Goal: Transaction & Acquisition: Download file/media

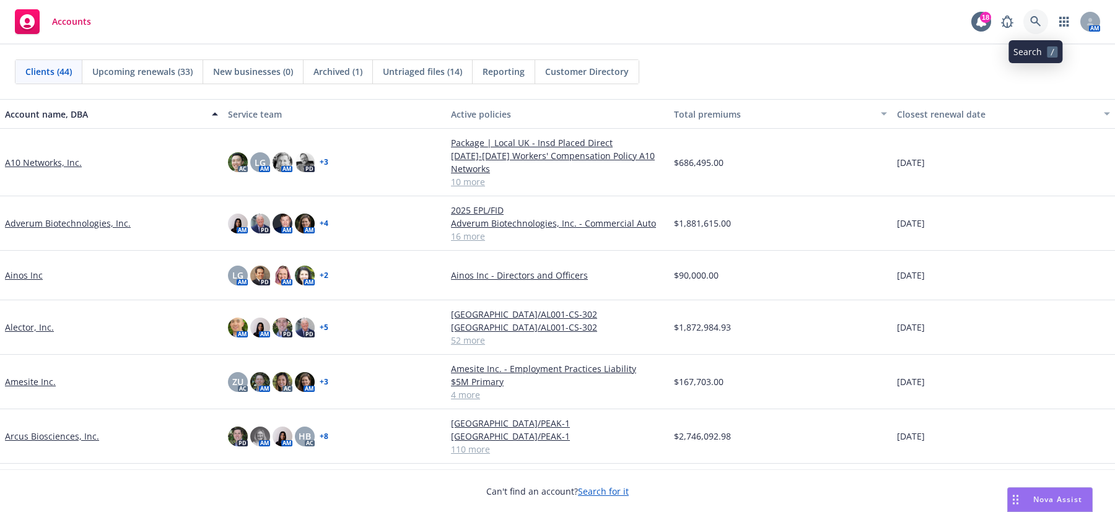
click at [1032, 19] on icon at bounding box center [1035, 21] width 11 height 11
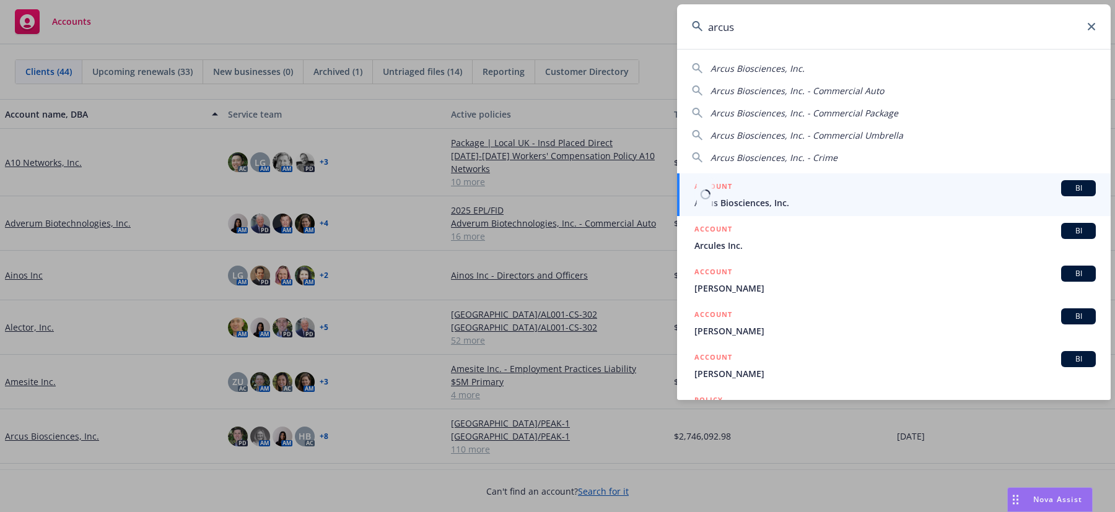
type input "arcus"
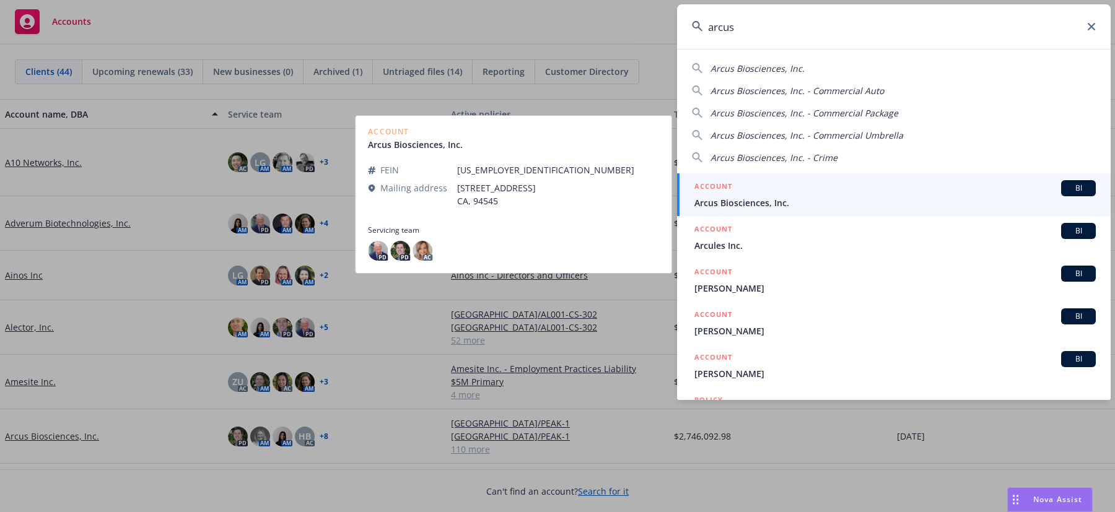
click at [758, 196] on span "Arcus Biosciences, Inc." at bounding box center [894, 202] width 401 height 13
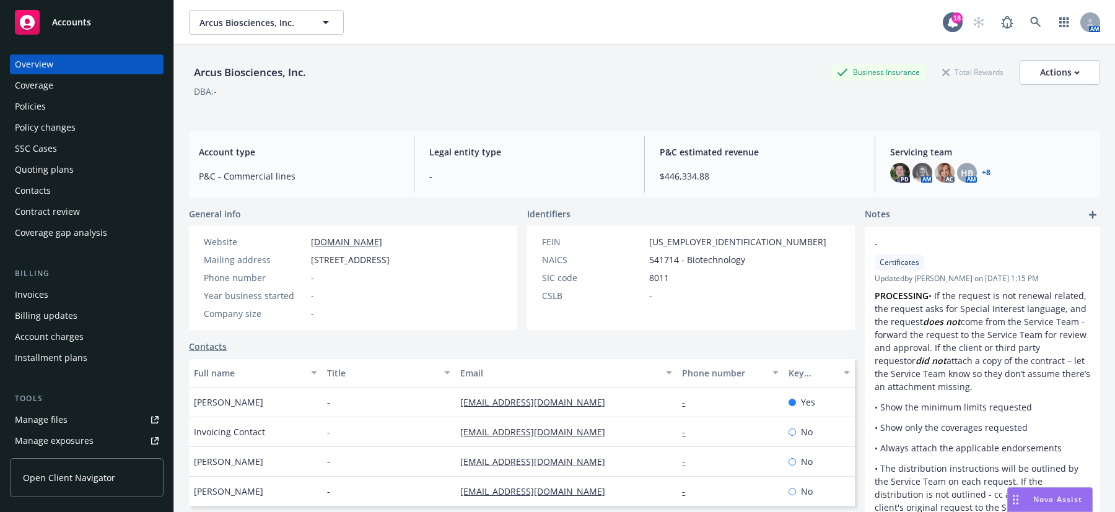
click at [518, 66] on div "Arcus Biosciences, Inc. Business Insurance Total Rewards Actions" at bounding box center [644, 72] width 911 height 25
click at [31, 99] on div "Policies" at bounding box center [30, 107] width 31 height 20
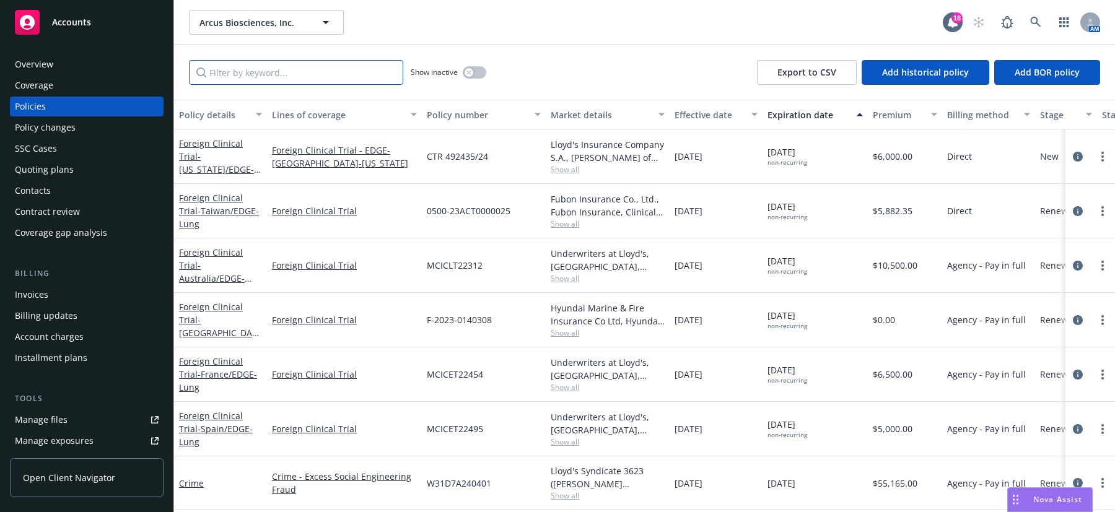
click at [340, 77] on input "Filter by keyword..." at bounding box center [296, 72] width 214 height 25
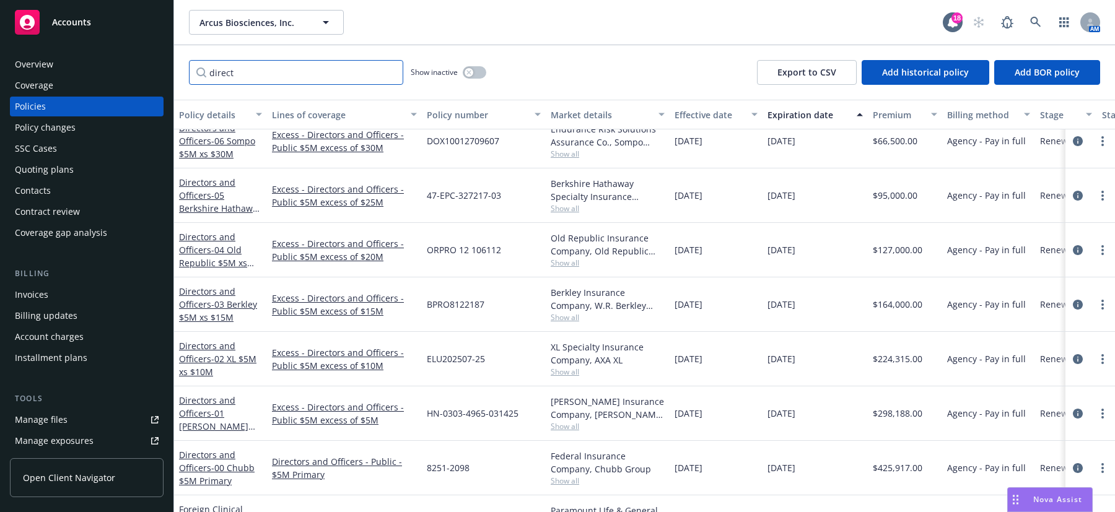
scroll to position [434, 0]
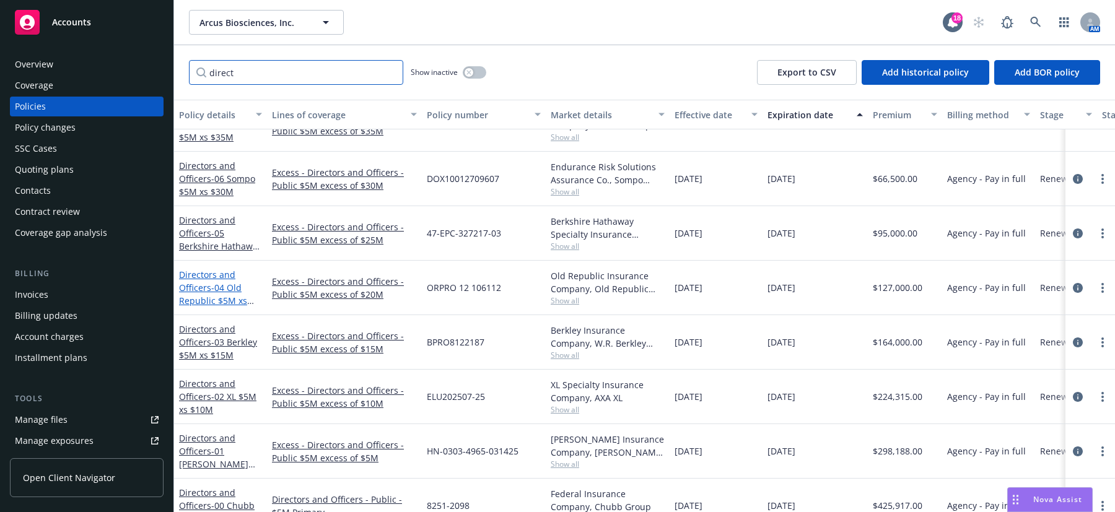
type input "direct"
click at [198, 292] on link "Directors and Officers - 04 Old Republic $5M xs $20M" at bounding box center [213, 294] width 68 height 51
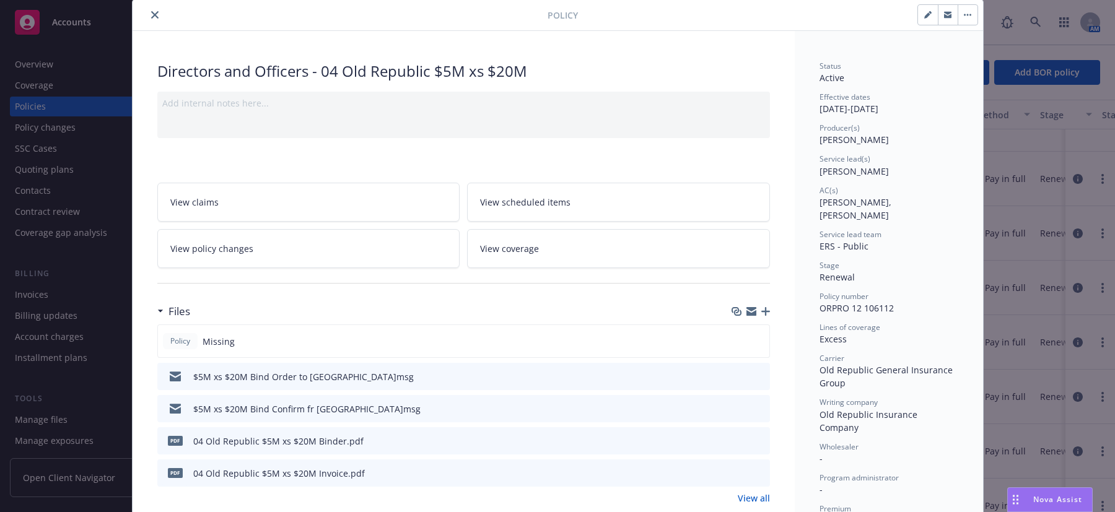
scroll to position [62, 0]
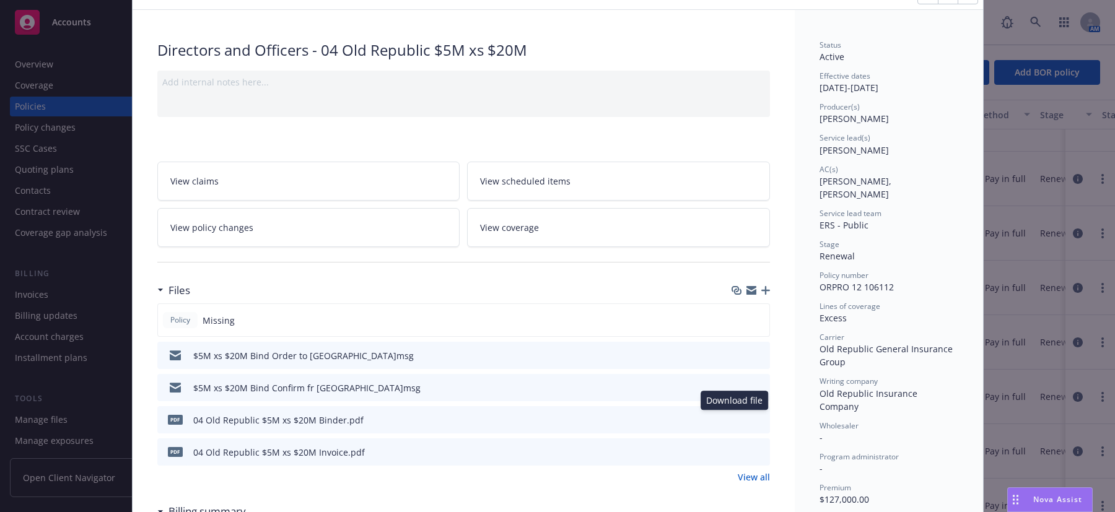
click at [733, 418] on icon "download file" at bounding box center [738, 419] width 10 height 10
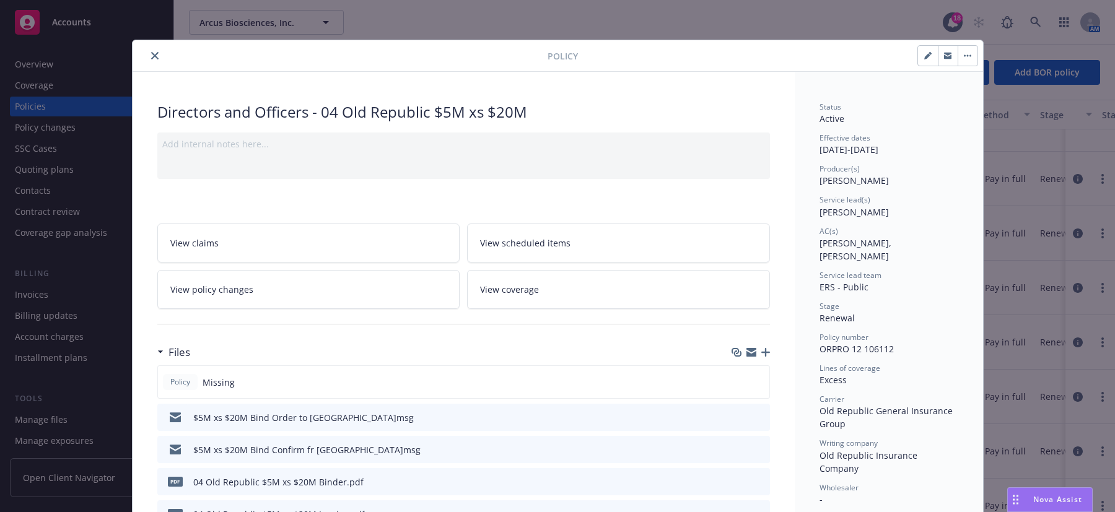
click at [151, 58] on icon "close" at bounding box center [154, 55] width 7 height 7
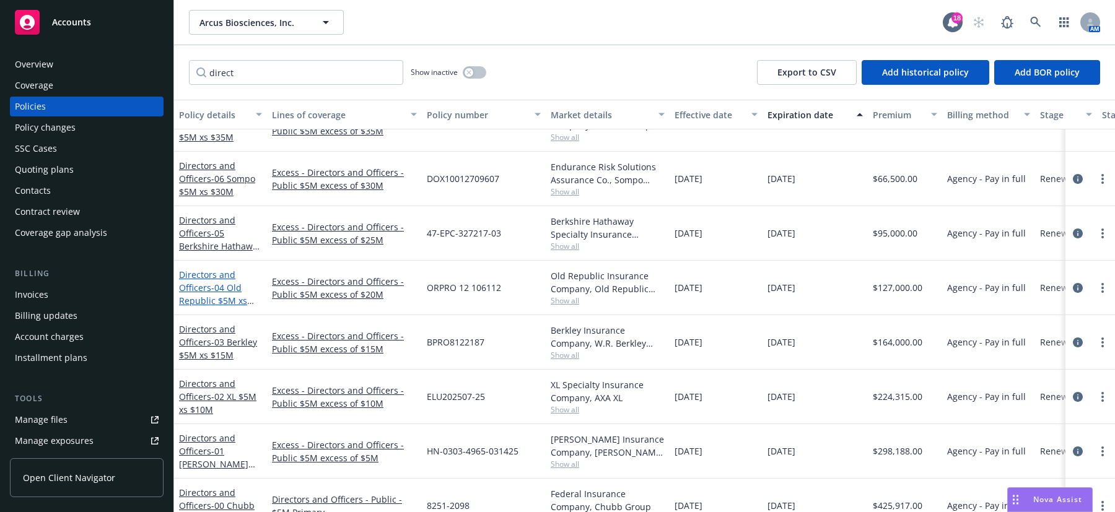
click at [221, 292] on span "- 04 Old Republic $5M xs $20M" at bounding box center [216, 301] width 75 height 38
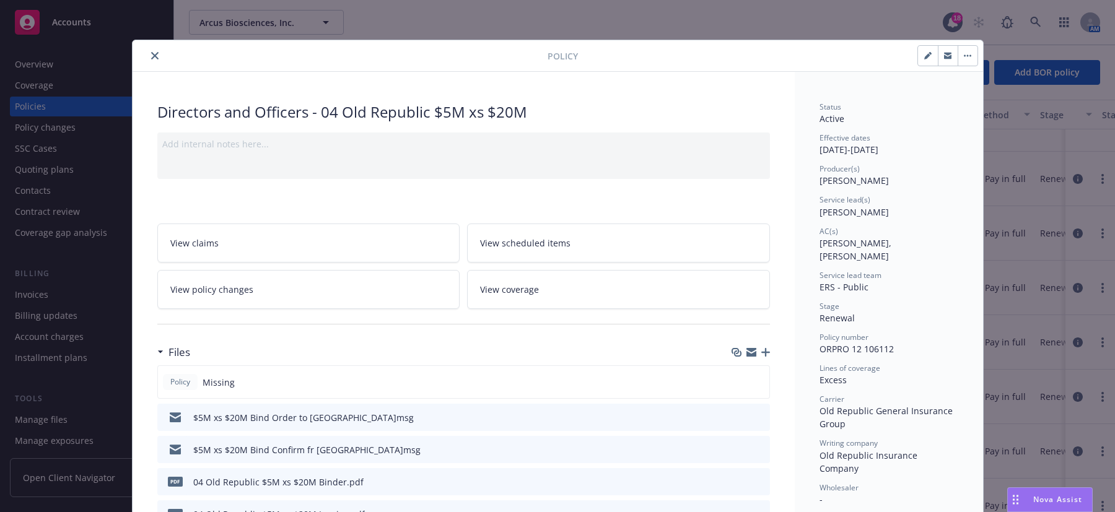
scroll to position [37, 0]
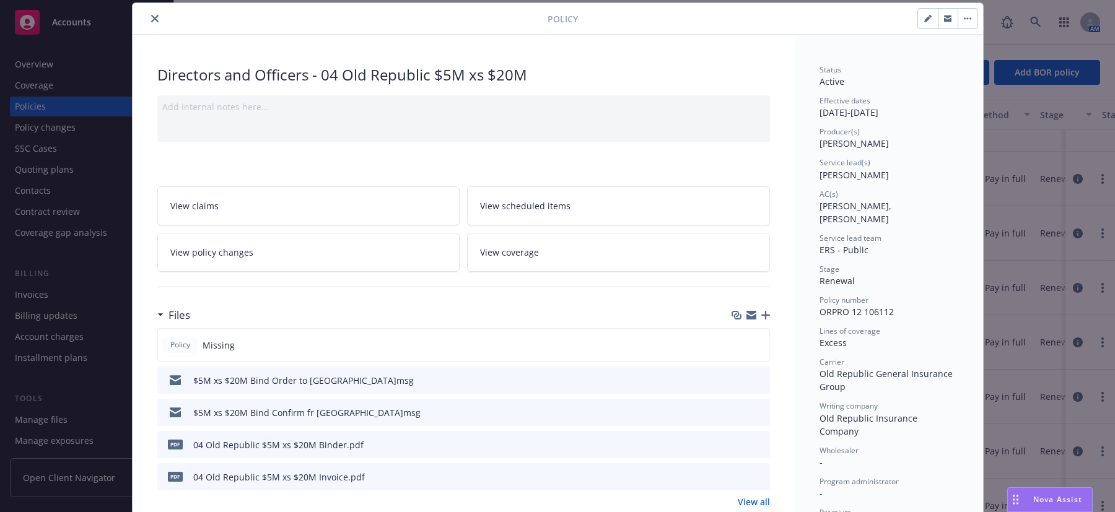
click at [154, 20] on button "close" at bounding box center [154, 18] width 15 height 15
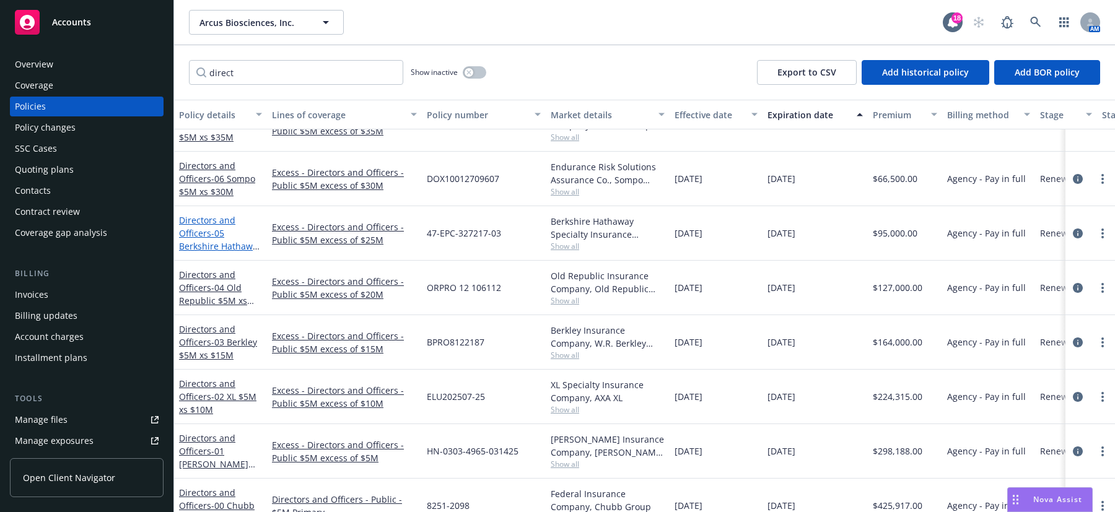
click at [211, 230] on span "- 05 Berkshire Hathaway $5M xs $25M" at bounding box center [220, 246] width 83 height 38
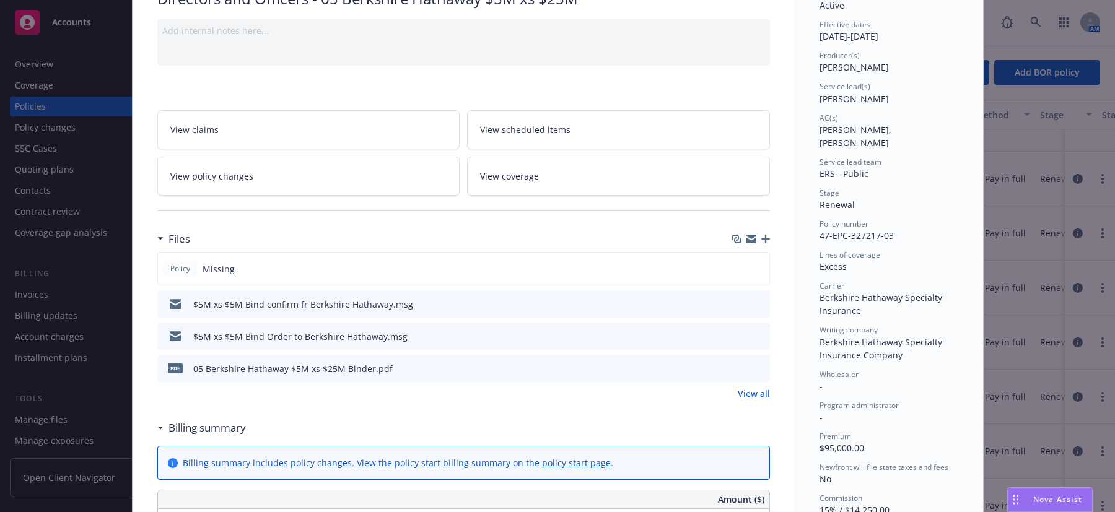
scroll to position [124, 0]
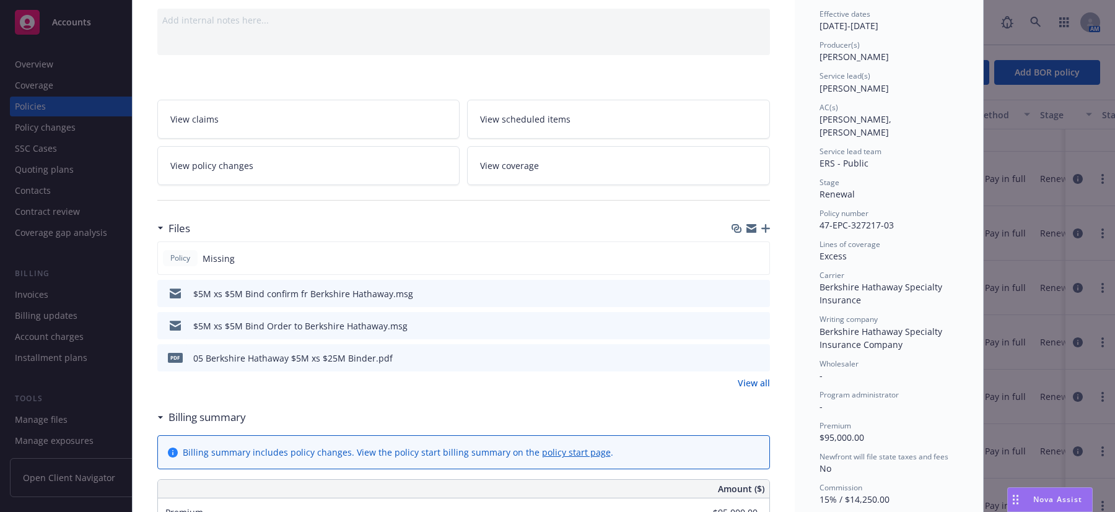
click at [733, 359] on icon "download file" at bounding box center [738, 357] width 10 height 10
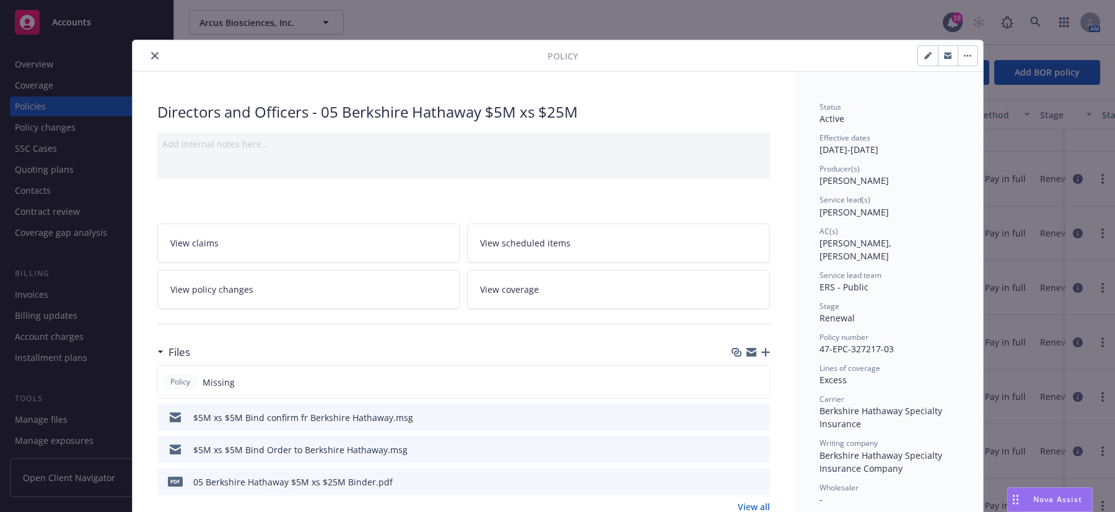
click at [151, 54] on icon "close" at bounding box center [154, 55] width 7 height 7
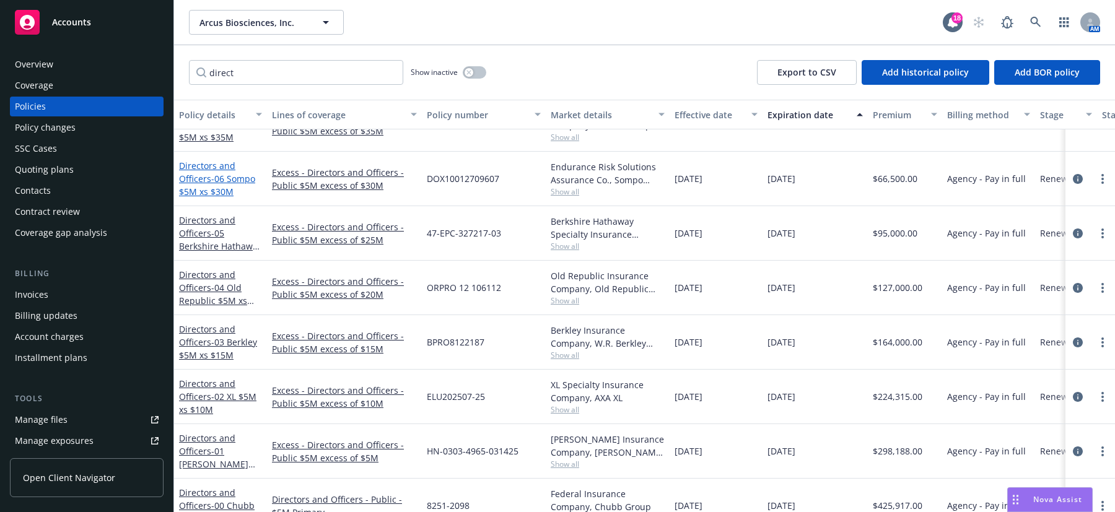
click at [210, 190] on span "- 06 Sompo $5M xs $30M" at bounding box center [217, 185] width 76 height 25
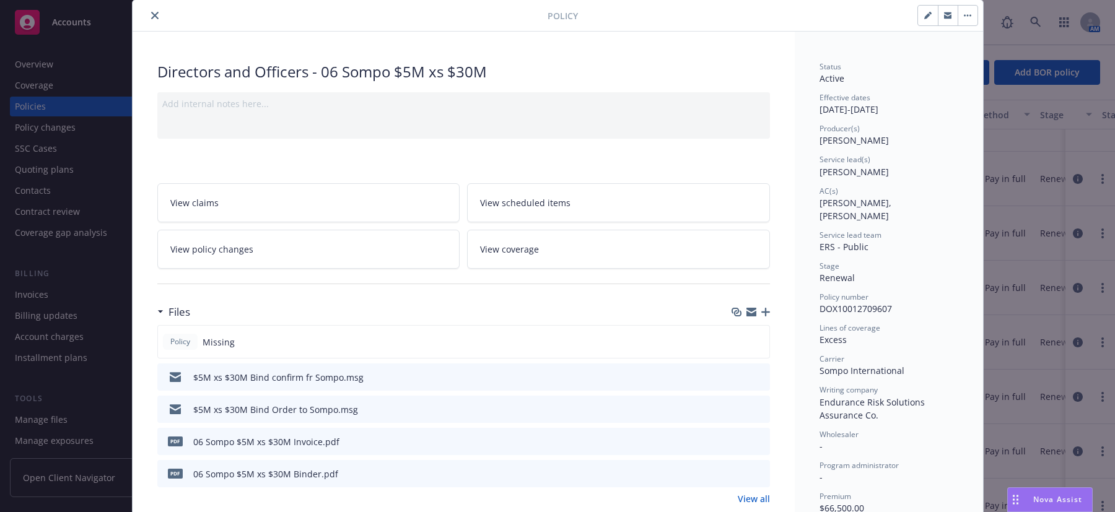
scroll to position [62, 0]
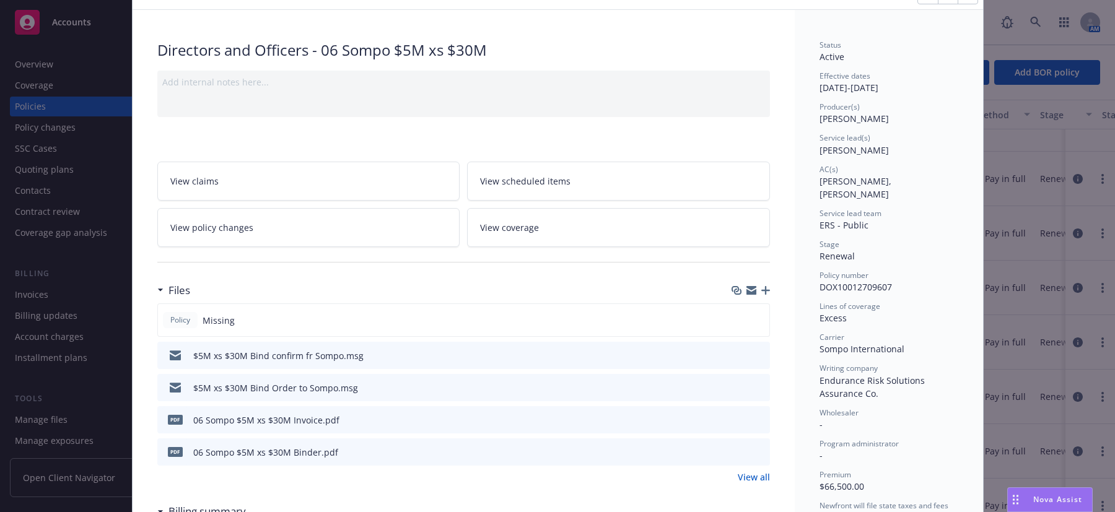
click at [733, 447] on icon "download file" at bounding box center [738, 452] width 10 height 10
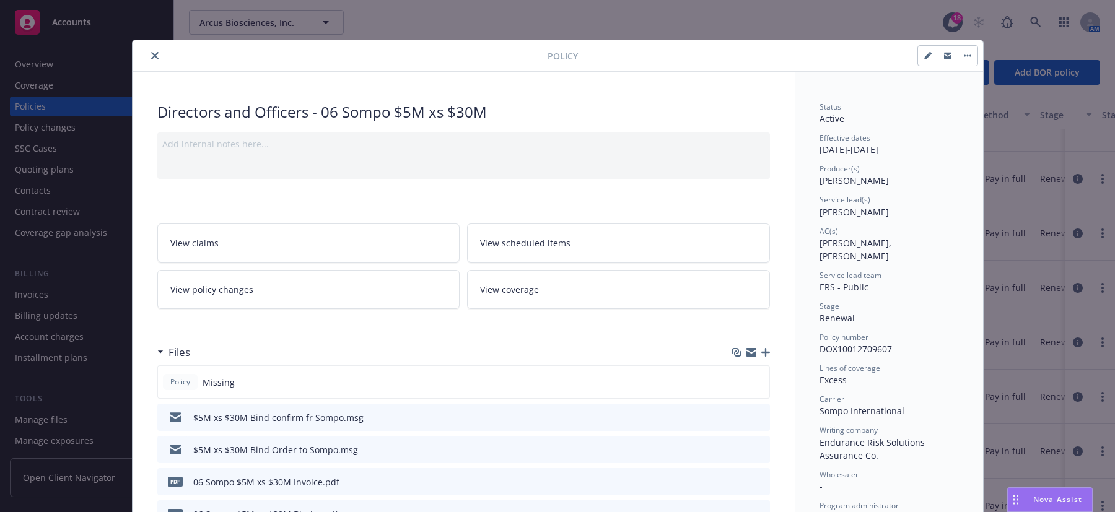
click at [152, 56] on icon "close" at bounding box center [154, 55] width 7 height 7
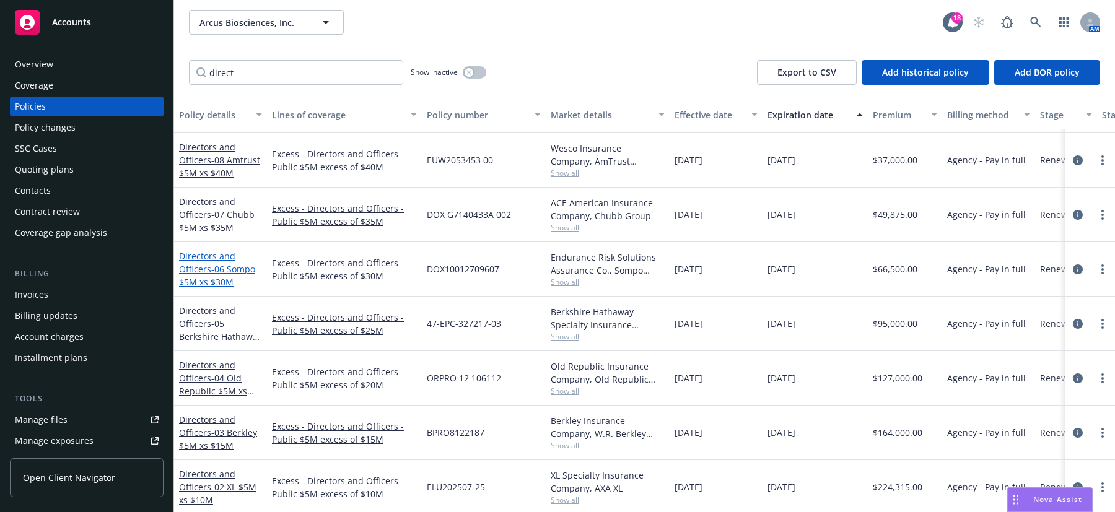
scroll to position [310, 0]
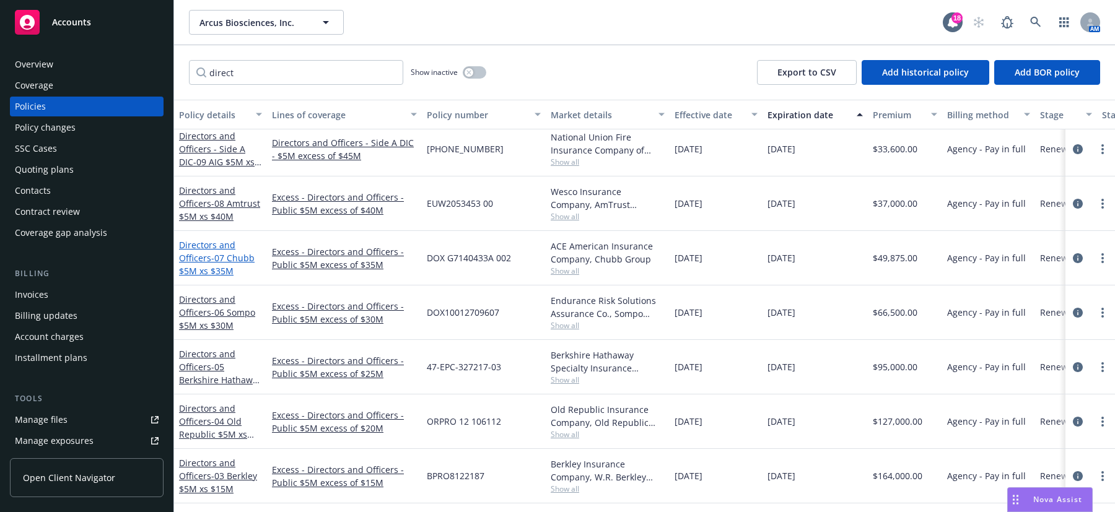
click at [216, 261] on span "- 07 Chubb $5M xs $35M" at bounding box center [217, 264] width 76 height 25
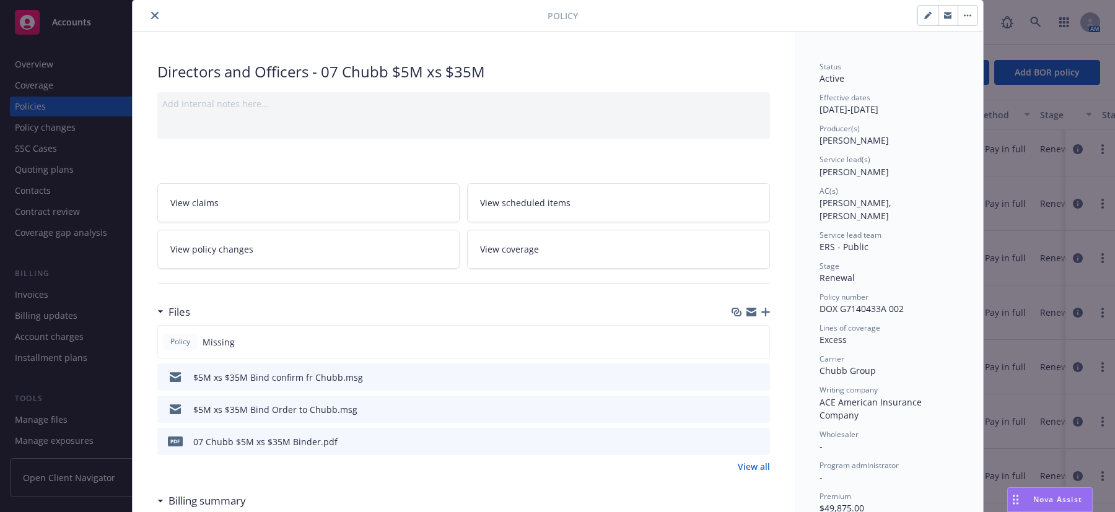
scroll to position [62, 0]
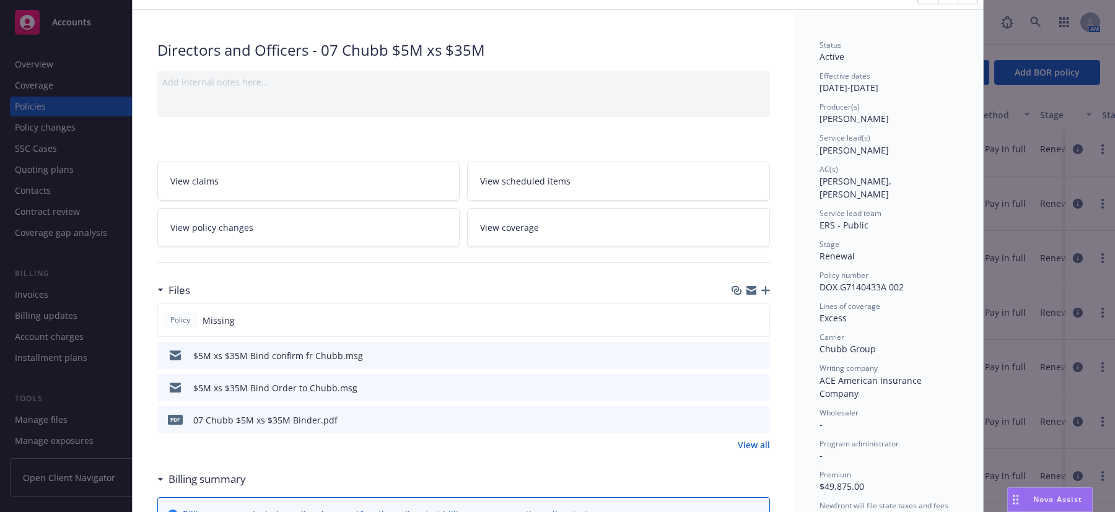
click at [733, 420] on icon "download file" at bounding box center [738, 419] width 10 height 10
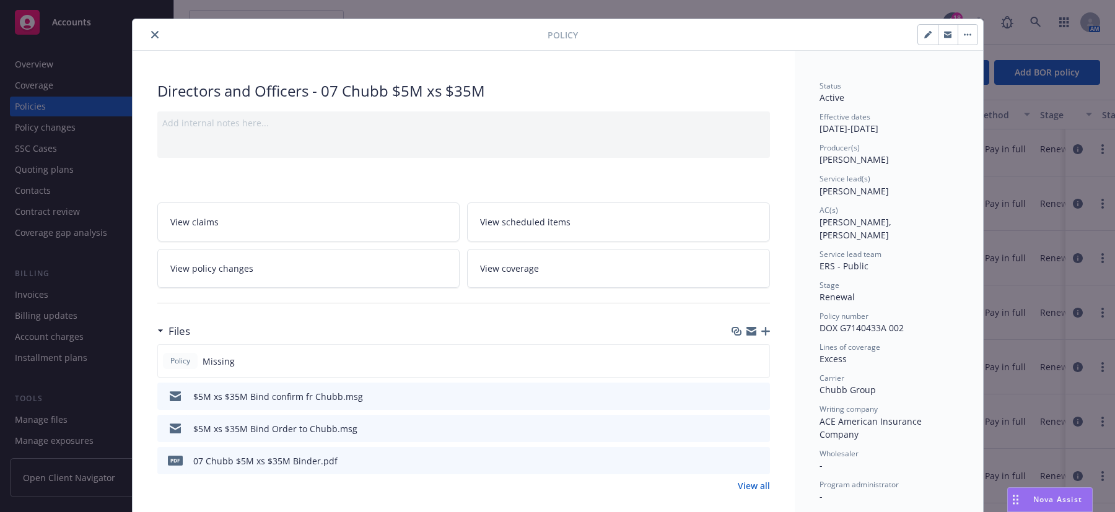
scroll to position [0, 0]
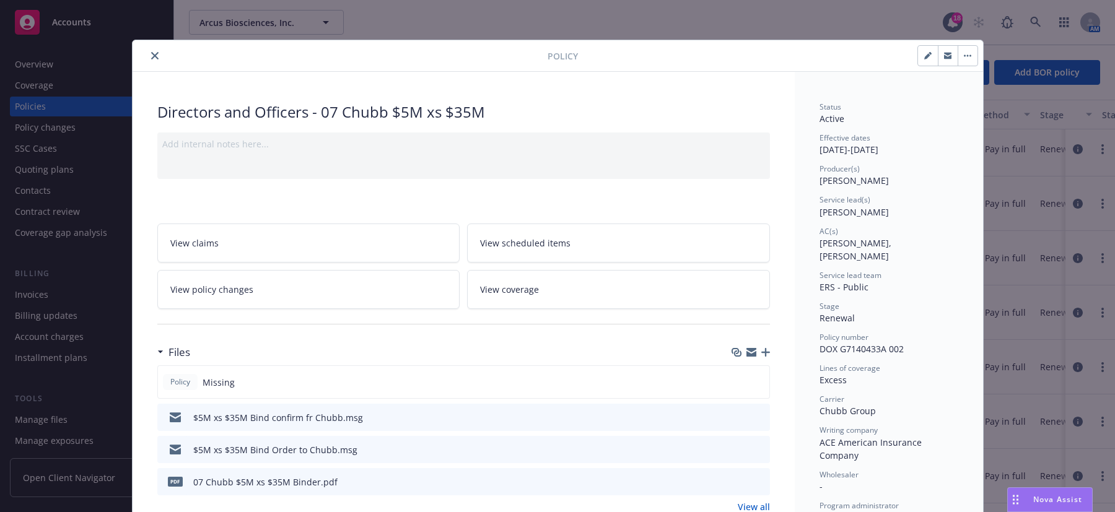
click at [151, 54] on icon "close" at bounding box center [154, 55] width 7 height 7
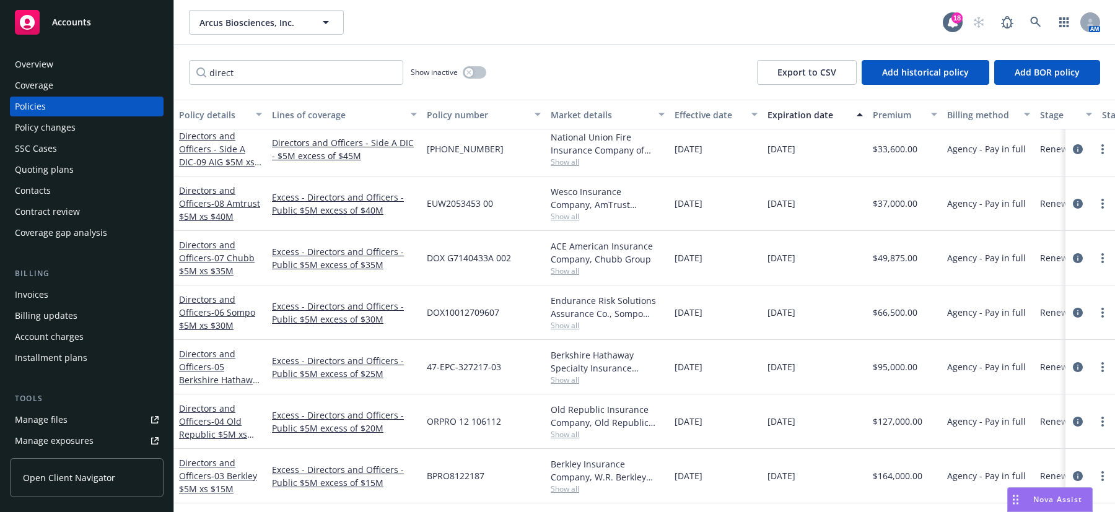
click at [204, 209] on div "Directors and Officers - 08 Amtrust $5M xs $40M" at bounding box center [220, 203] width 83 height 39
click at [196, 191] on link "Directors and Officers - 08 Amtrust $5M xs $40M" at bounding box center [219, 204] width 81 height 38
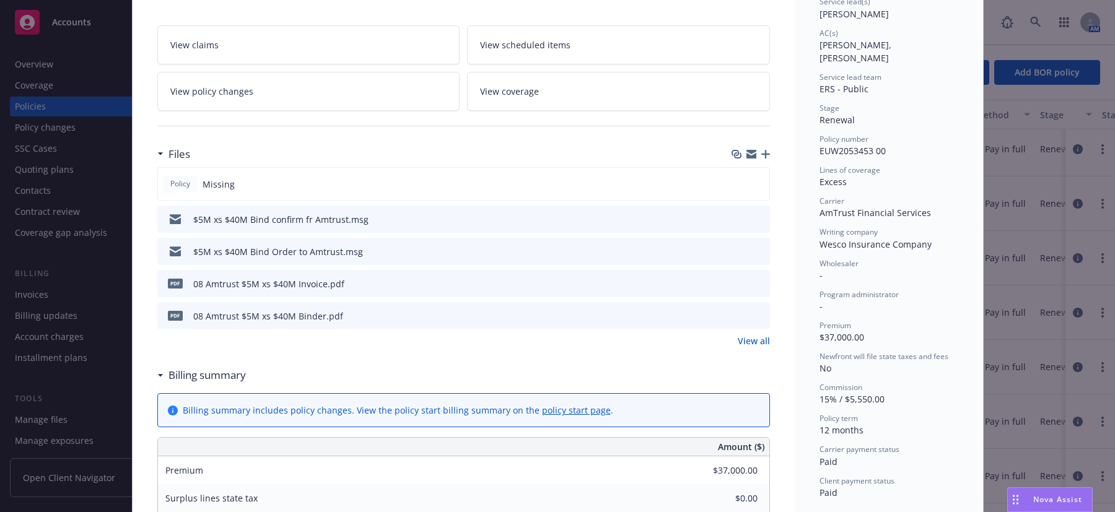
scroll to position [248, 0]
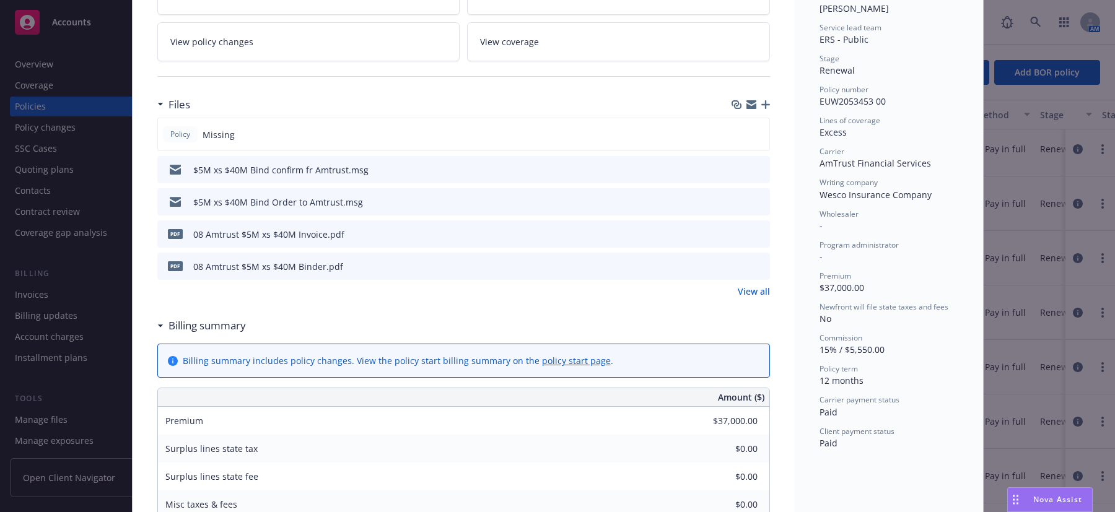
click at [733, 261] on icon "download file" at bounding box center [738, 266] width 10 height 10
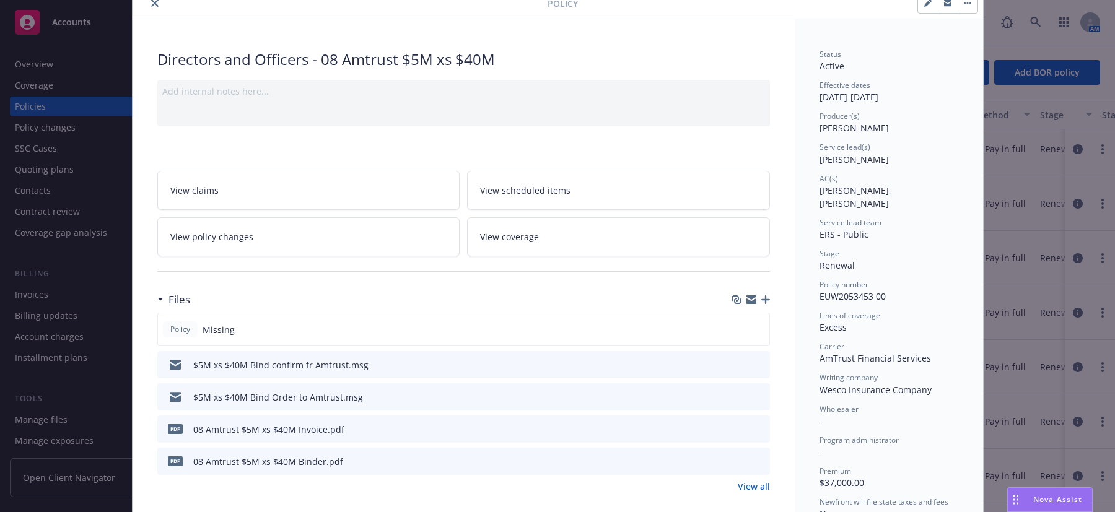
scroll to position [0, 0]
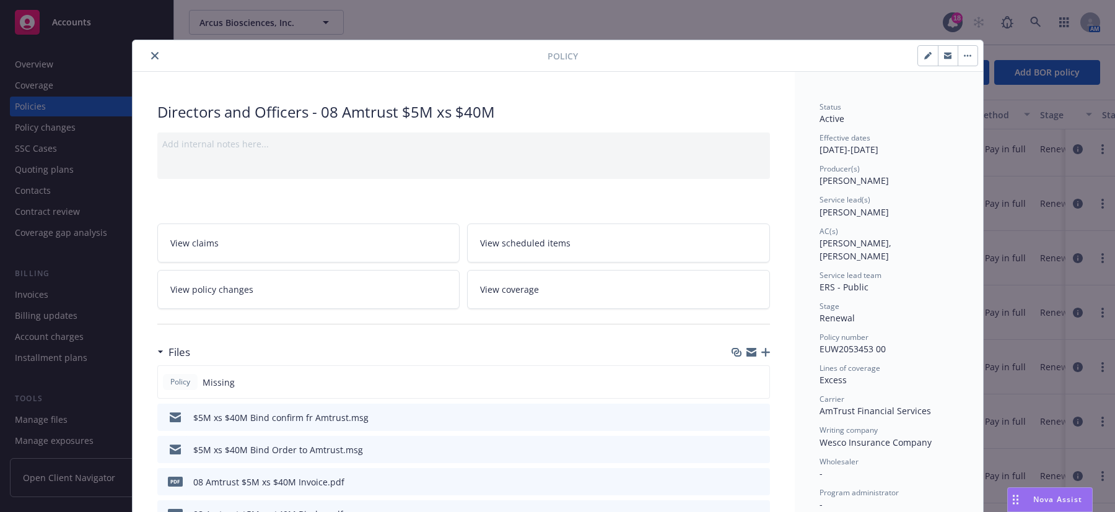
click at [151, 56] on icon "close" at bounding box center [154, 55] width 7 height 7
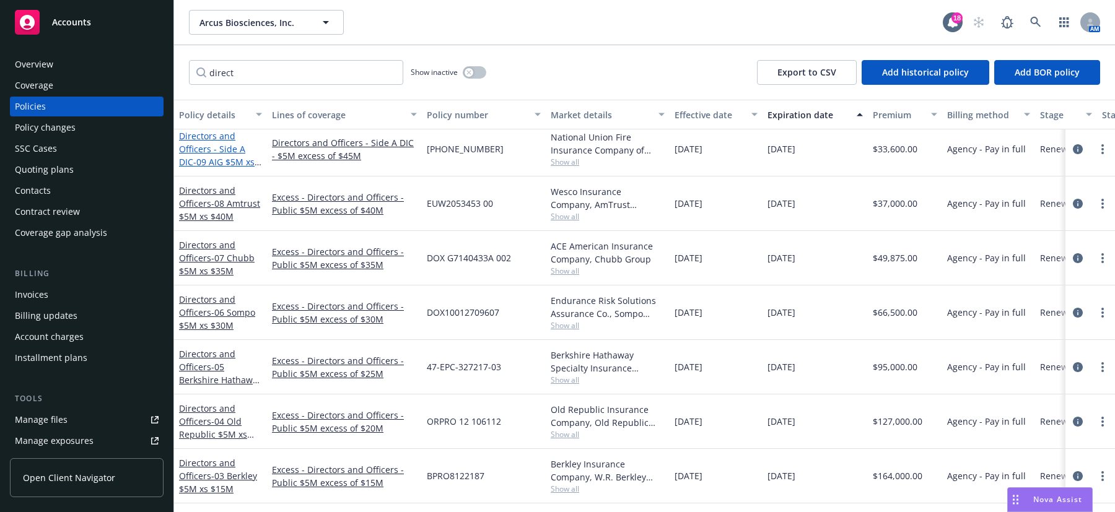
click at [206, 160] on span "- 09 AIG $5M xs $45M Lead" at bounding box center [220, 168] width 82 height 25
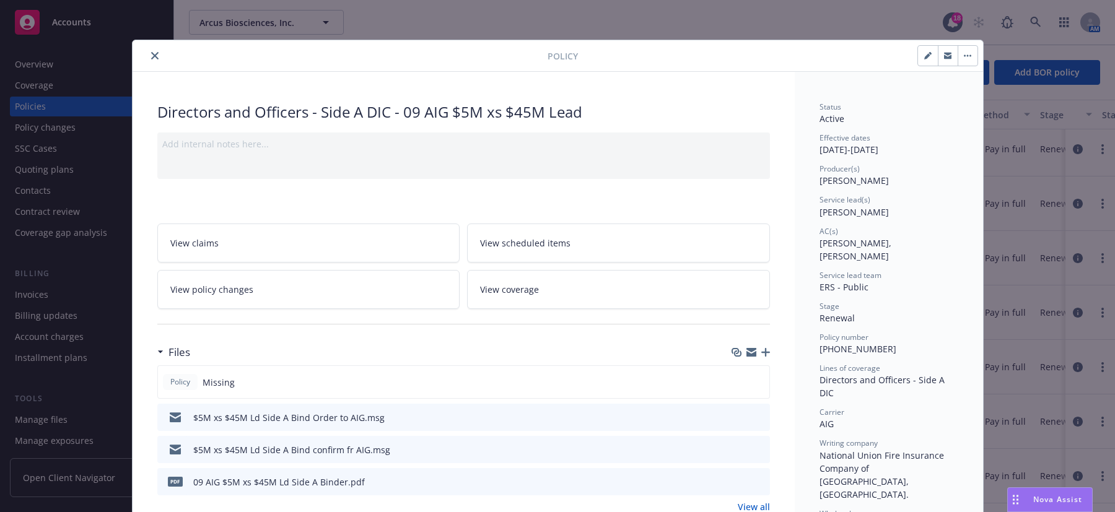
scroll to position [62, 0]
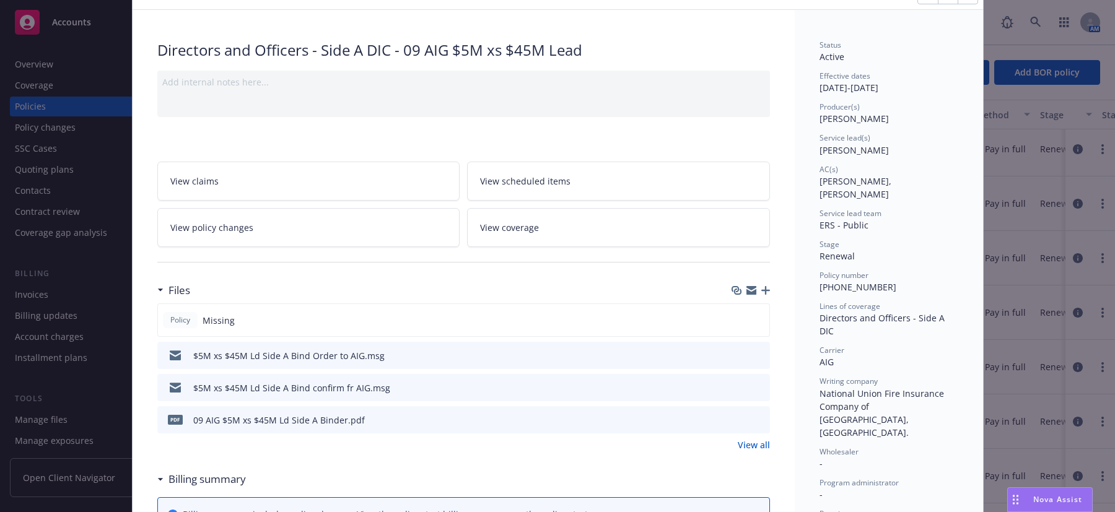
click at [733, 421] on icon "download file" at bounding box center [738, 419] width 10 height 10
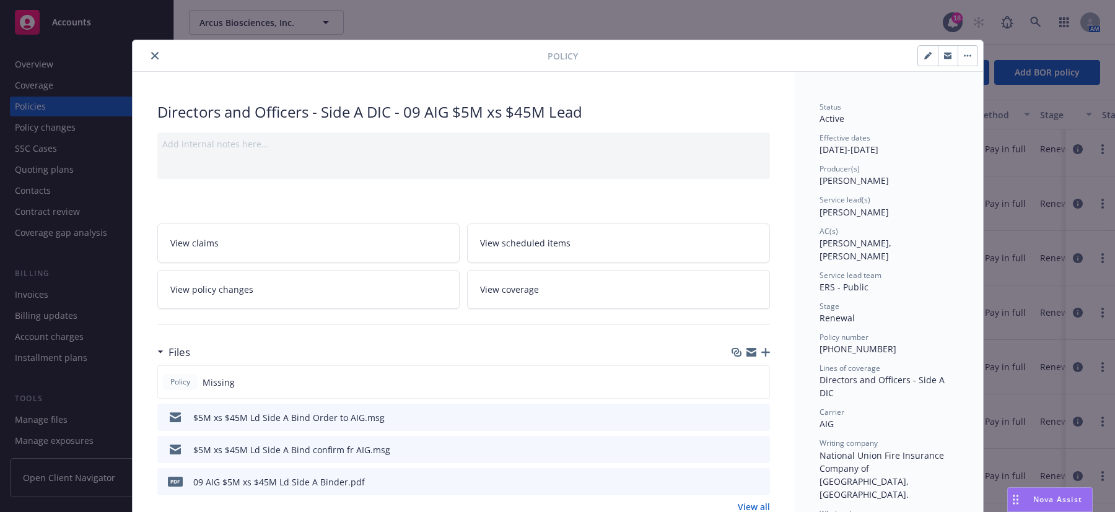
click at [151, 55] on icon "close" at bounding box center [154, 55] width 7 height 7
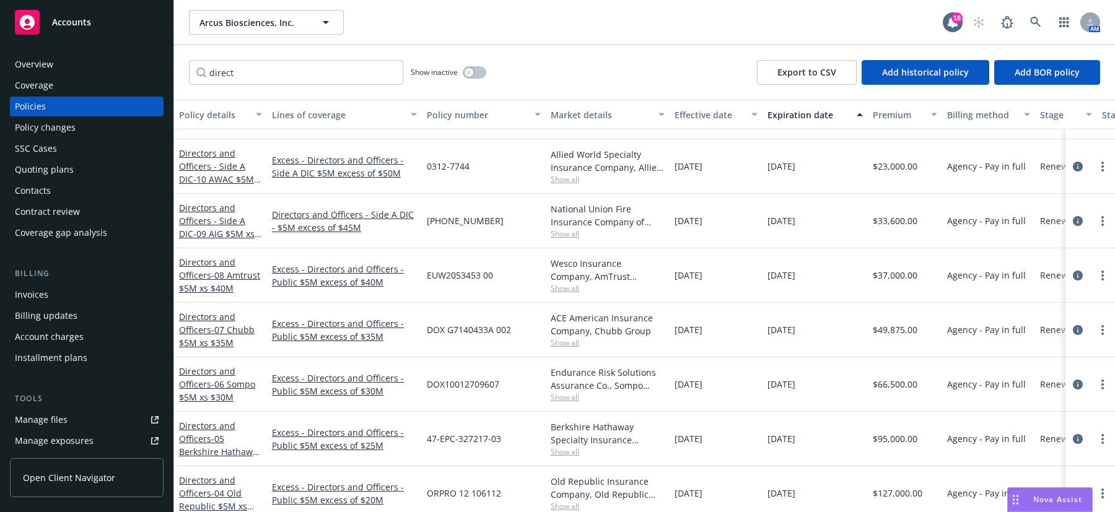
scroll to position [186, 0]
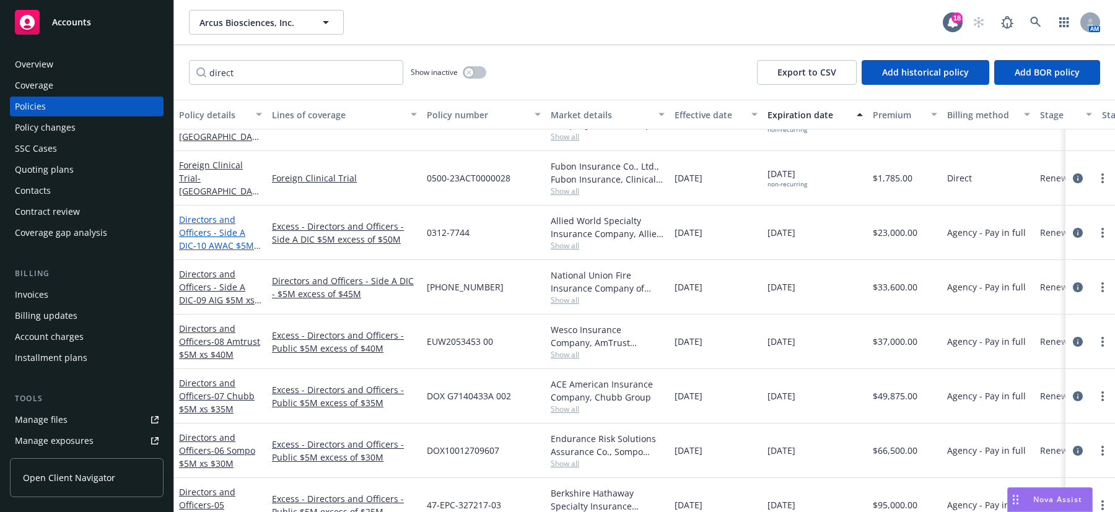
click at [220, 233] on link "Directors and Officers - Side A DIC - 10 AWAC $5M xs $50M Excess" at bounding box center [216, 239] width 75 height 51
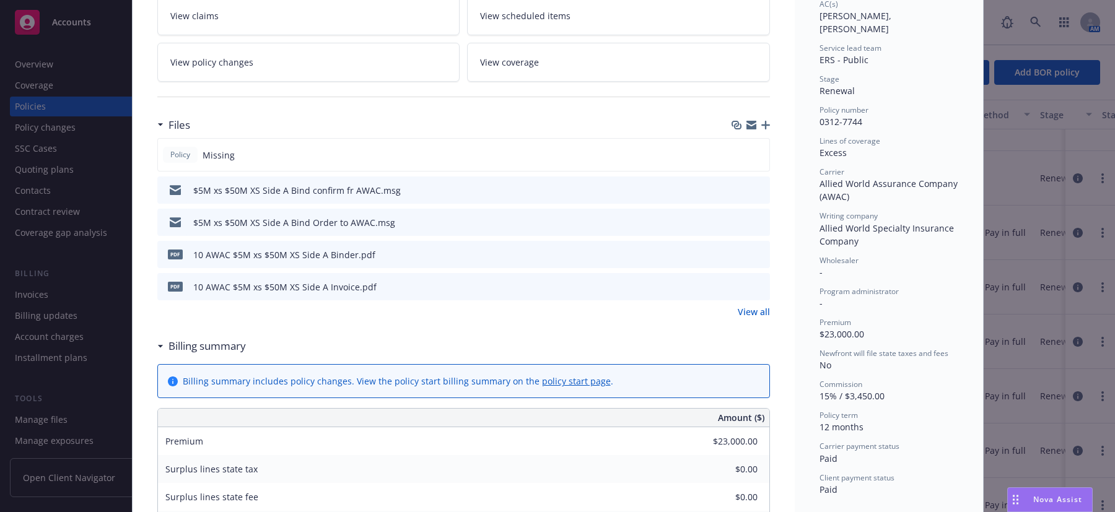
scroll to position [248, 0]
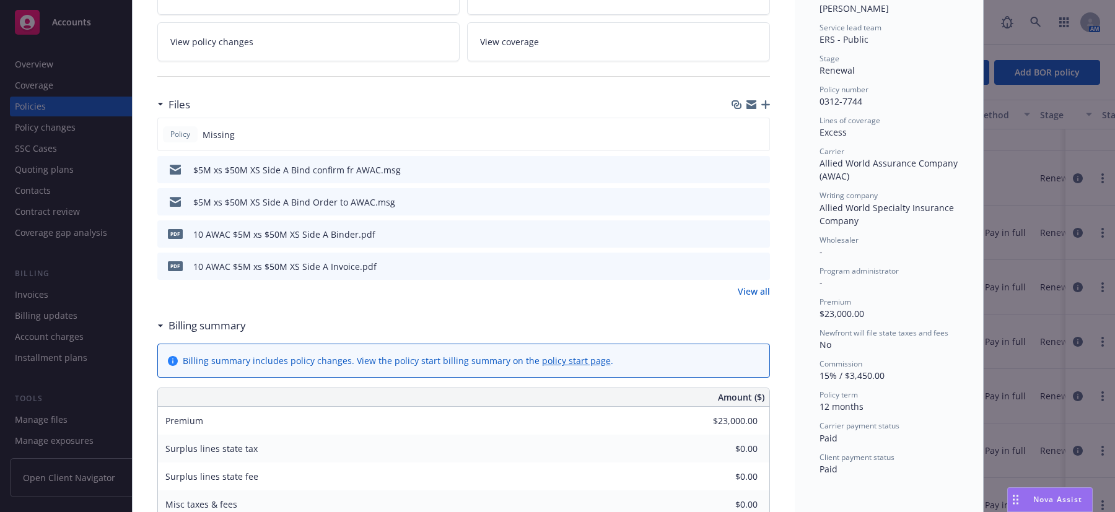
click at [733, 232] on icon "download file" at bounding box center [737, 232] width 8 height 7
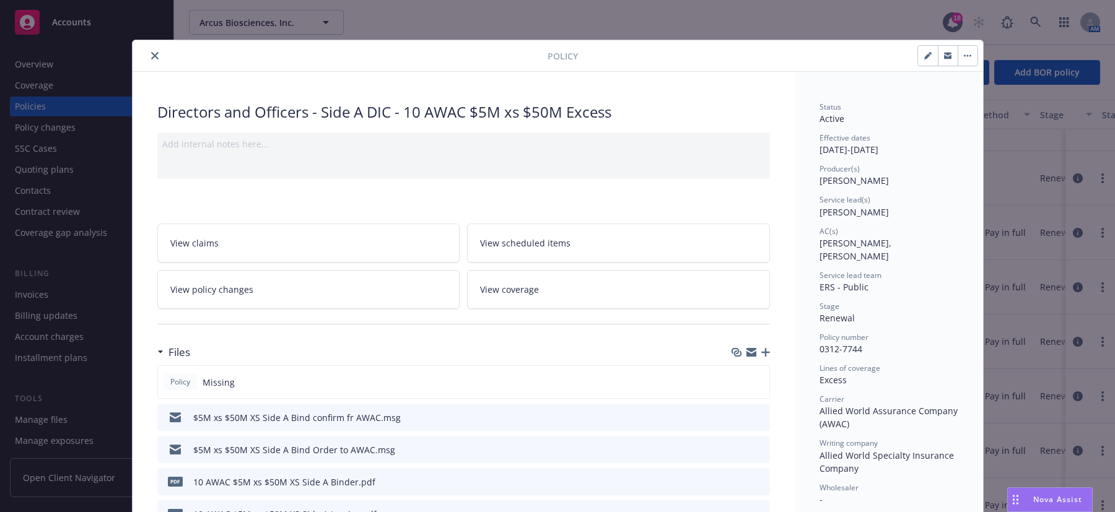
click at [151, 59] on icon "close" at bounding box center [154, 55] width 7 height 7
